Goal: Ask a question

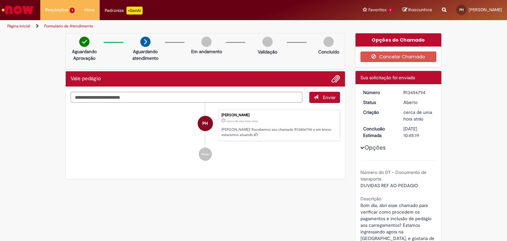
click at [277, 191] on div "Verificar Código de Barras Aguardando Aprovação Aguardando atendimento Em andam…" at bounding box center [253, 194] width 386 height 323
click at [231, 193] on div "Verificar Código de Barras Aguardando Aprovação Aguardando atendimento Em andam…" at bounding box center [253, 194] width 386 height 323
drag, startPoint x: 292, startPoint y: 171, endPoint x: 272, endPoint y: 156, distance: 24.5
click at [290, 169] on div "Enviar PH Patricia Heredia cerca de uma hora atrás cerca de uma hora atrás Ola!…" at bounding box center [205, 133] width 279 height 92
click at [255, 168] on div "Enviar PH [PERSON_NAME] cerca de uma hora atrás cerca de uma hora atrás [PERSON…" at bounding box center [205, 133] width 279 height 92
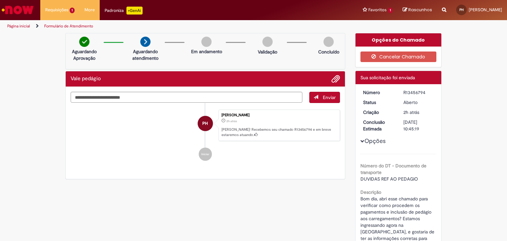
click at [262, 156] on li "Iniciar" at bounding box center [205, 153] width 269 height 13
